Goal: Navigation & Orientation: Find specific page/section

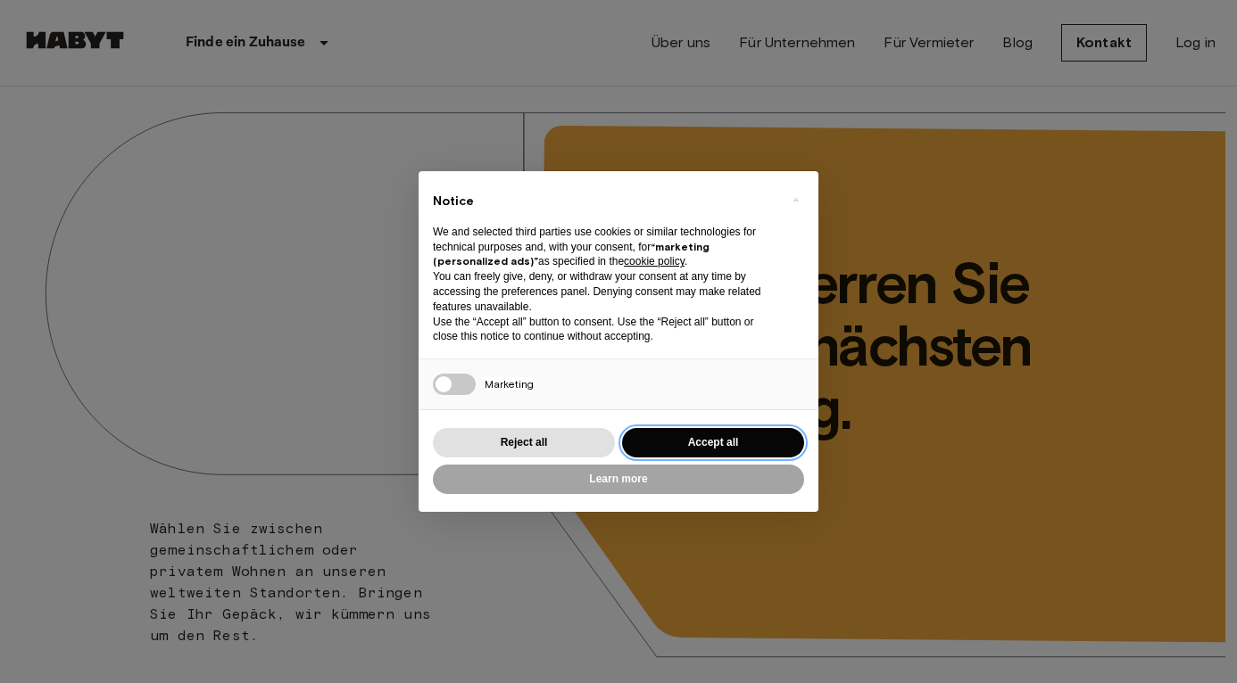
click at [676, 433] on button "Accept all" at bounding box center [713, 442] width 182 height 29
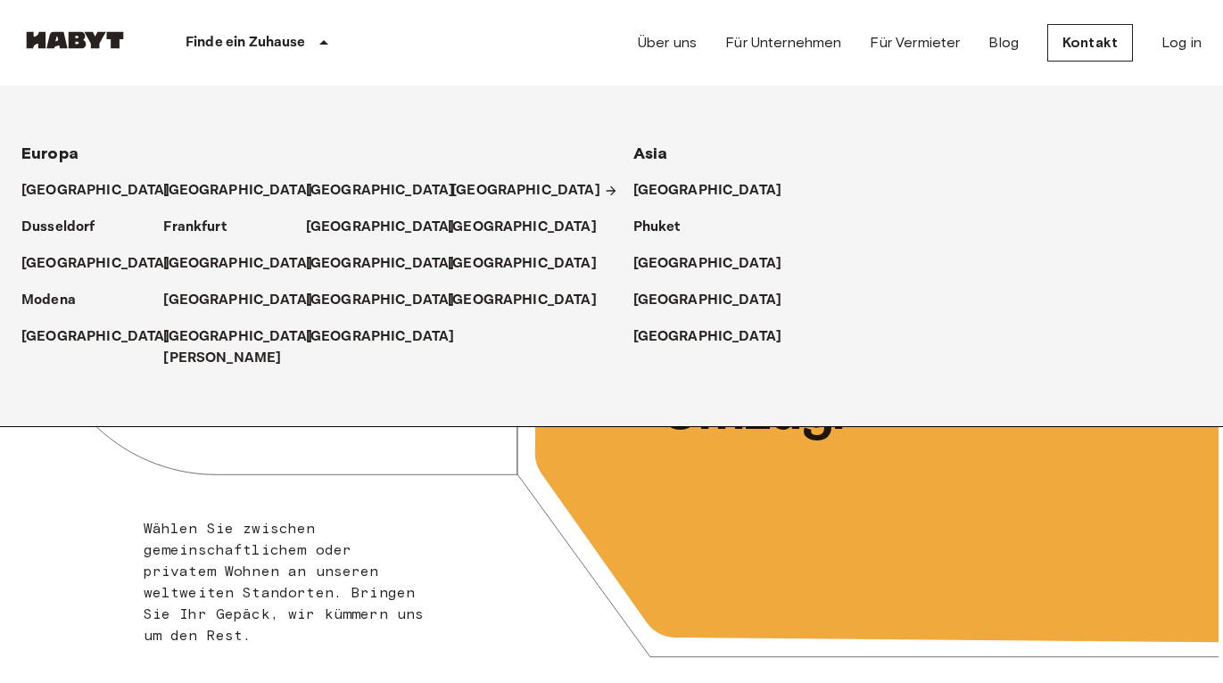
click at [472, 191] on p "[GEOGRAPHIC_DATA]" at bounding box center [525, 190] width 149 height 21
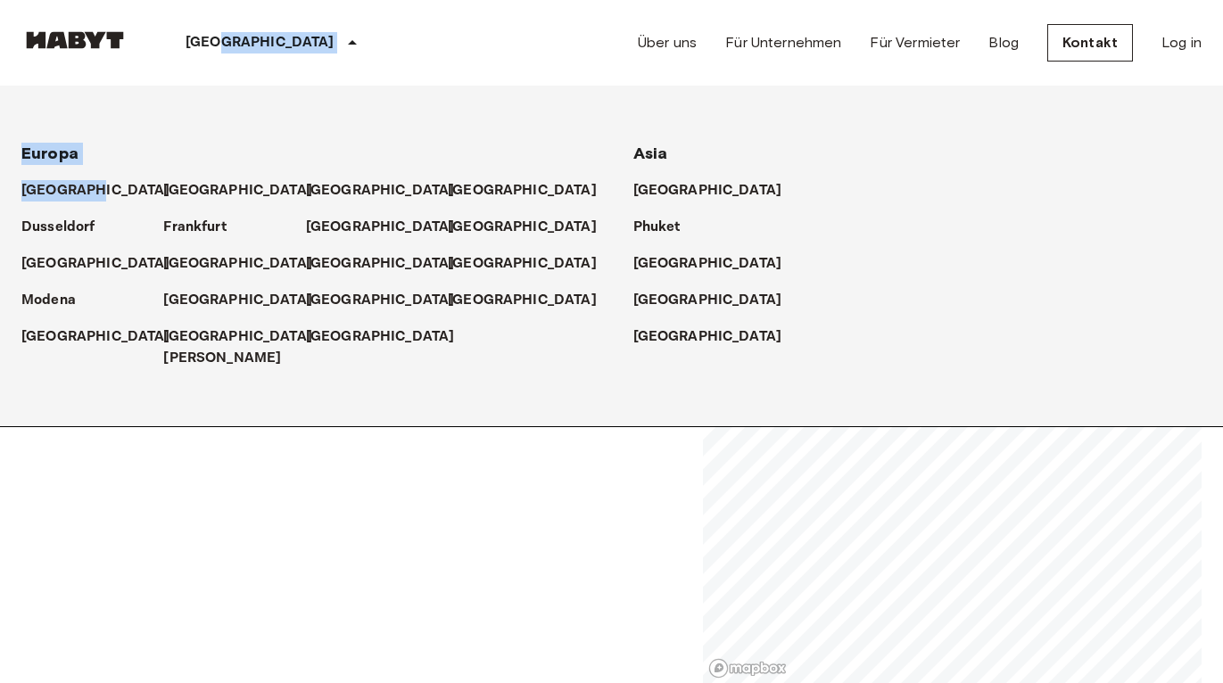
drag, startPoint x: 222, startPoint y: 51, endPoint x: 136, endPoint y: 189, distance: 163.1
click at [147, 86] on div "[GEOGRAPHIC_DATA] [GEOGRAPHIC_DATA] [GEOGRAPHIC_DATA] [GEOGRAPHIC_DATA] [GEOGRA…" at bounding box center [220, 43] width 399 height 86
click at [87, 196] on p "[GEOGRAPHIC_DATA]" at bounding box center [99, 190] width 149 height 21
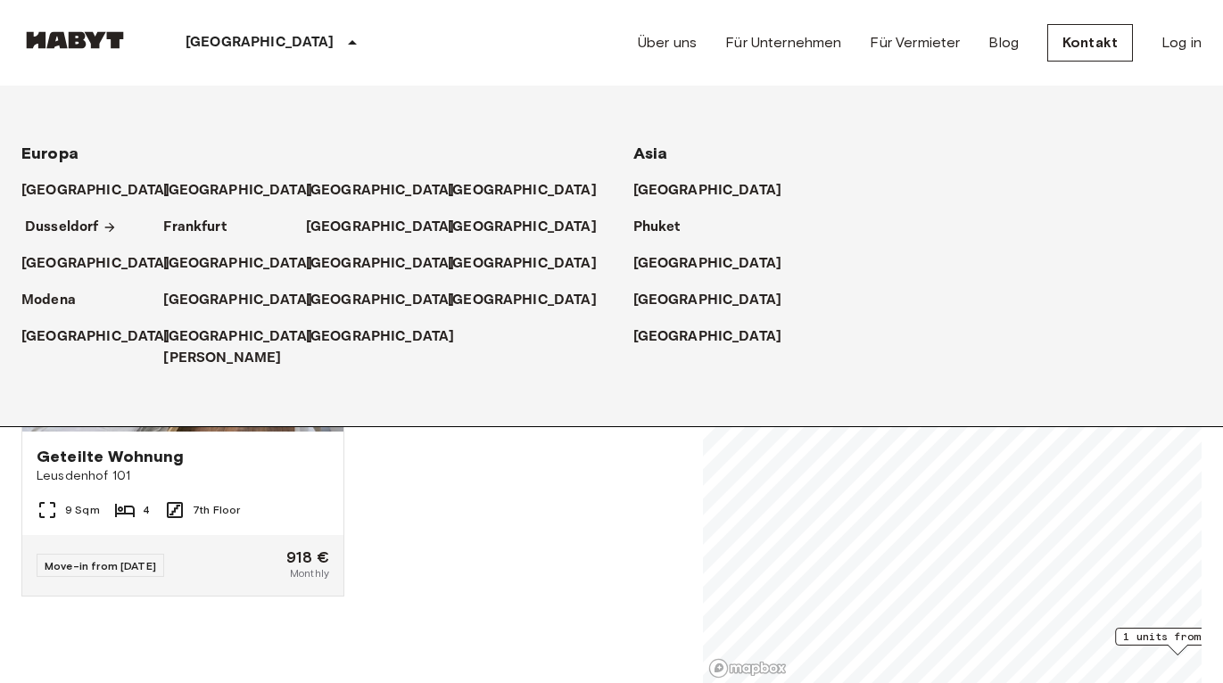
click at [89, 218] on p "Dusseldorf" at bounding box center [62, 227] width 74 height 21
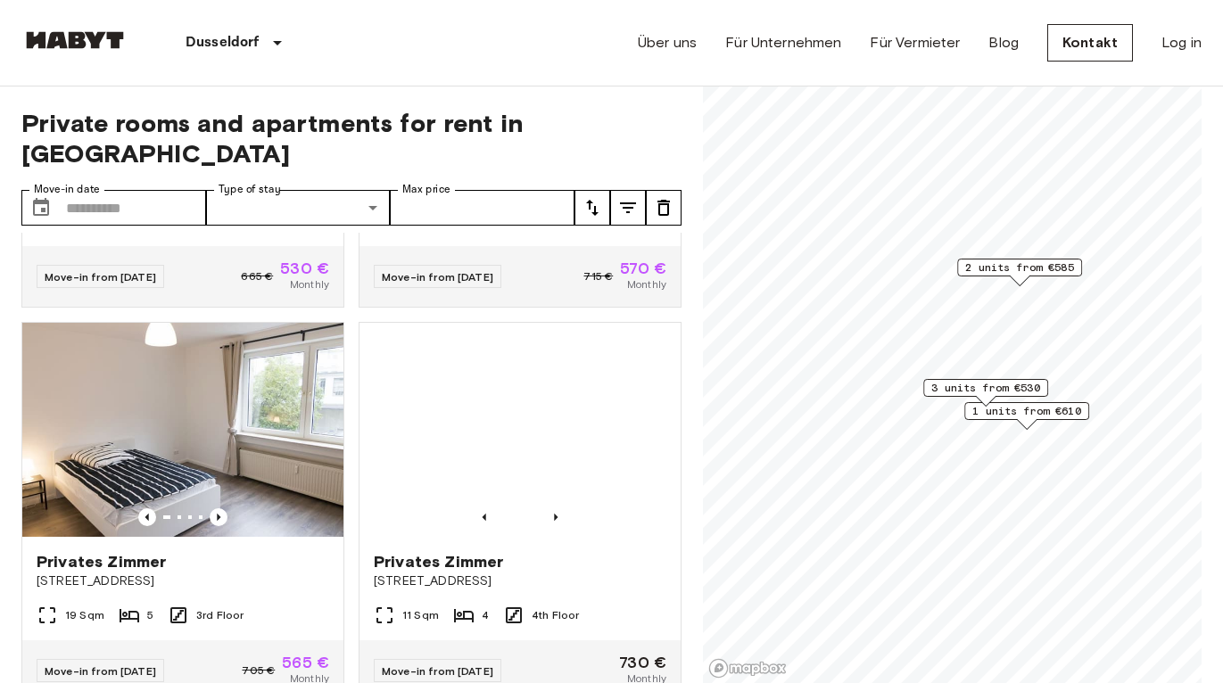
scroll to position [777, 0]
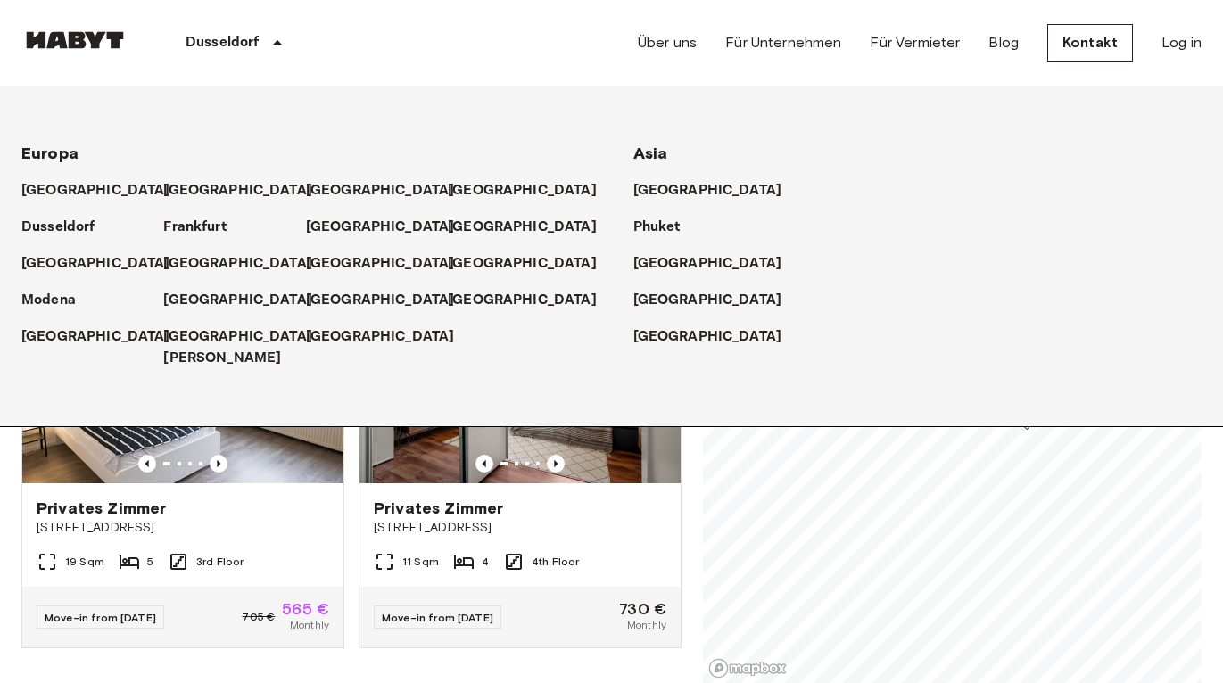
click at [262, 56] on div "Dusseldorf" at bounding box center [236, 43] width 217 height 86
click at [197, 228] on p "Frankfurt" at bounding box center [198, 227] width 62 height 21
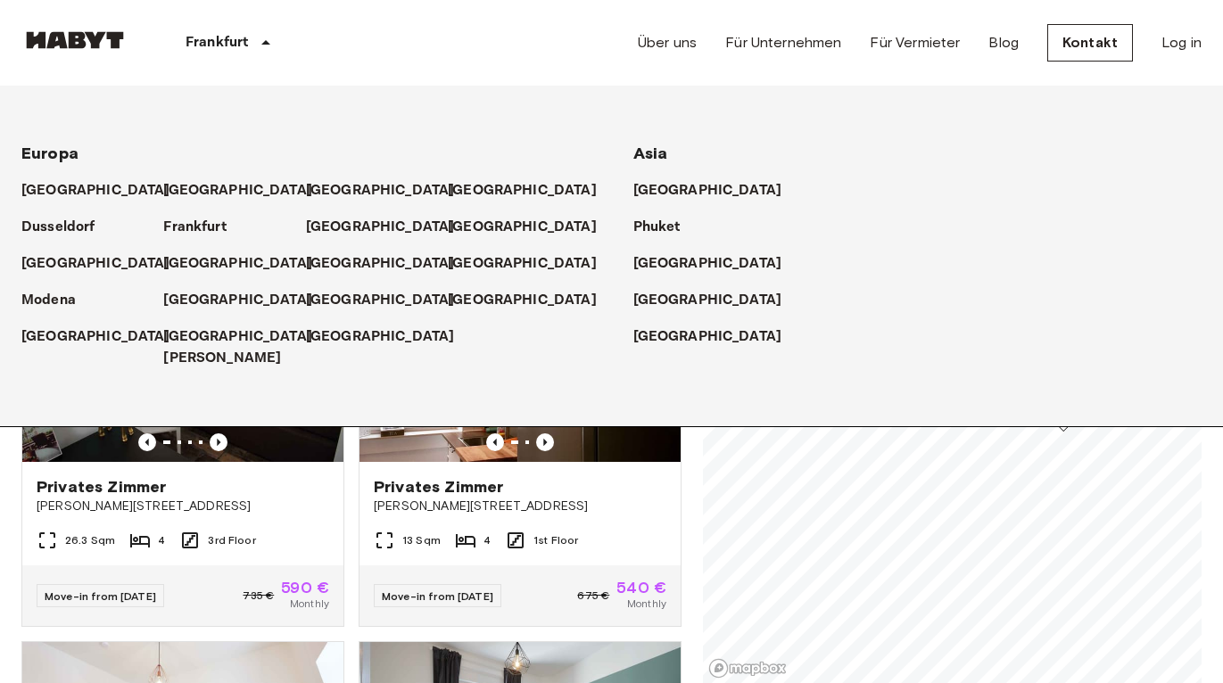
click at [689, 522] on div "Private rooms and apartments for rent in [GEOGRAPHIC_DATA] Move-in date ​ Move-…" at bounding box center [611, 386] width 1180 height 598
click at [249, 43] on div "Frankfurt" at bounding box center [230, 43] width 205 height 86
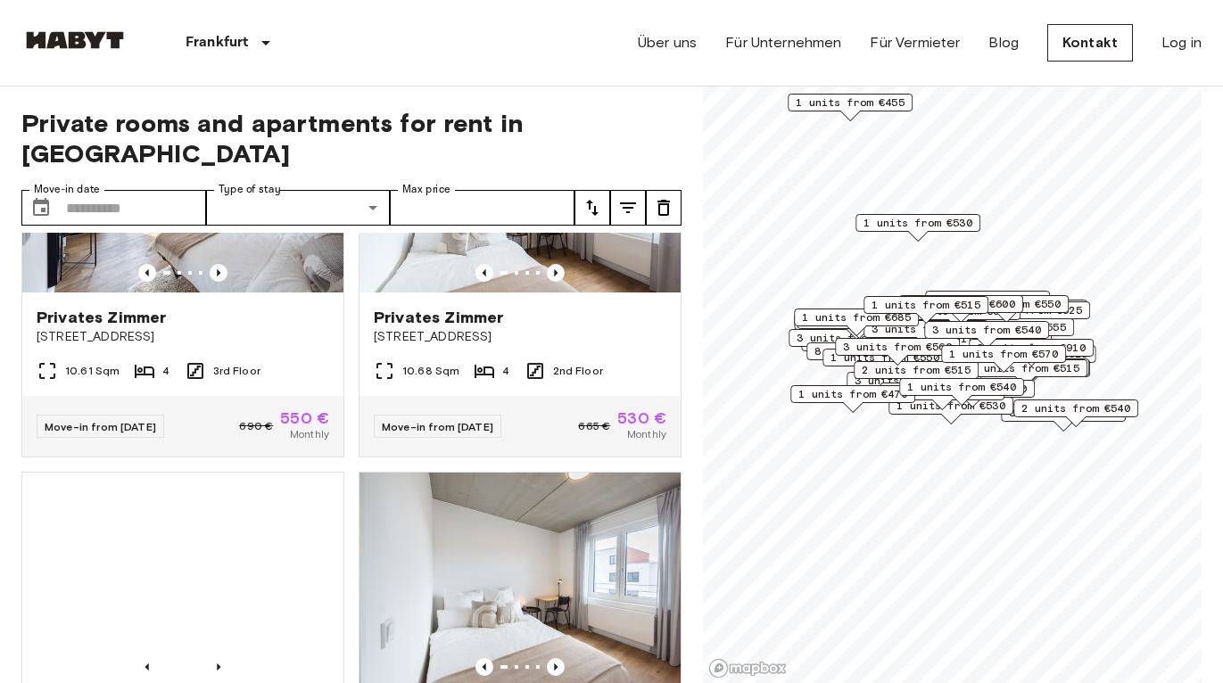
scroll to position [2320, 0]
